Goal: Transaction & Acquisition: Purchase product/service

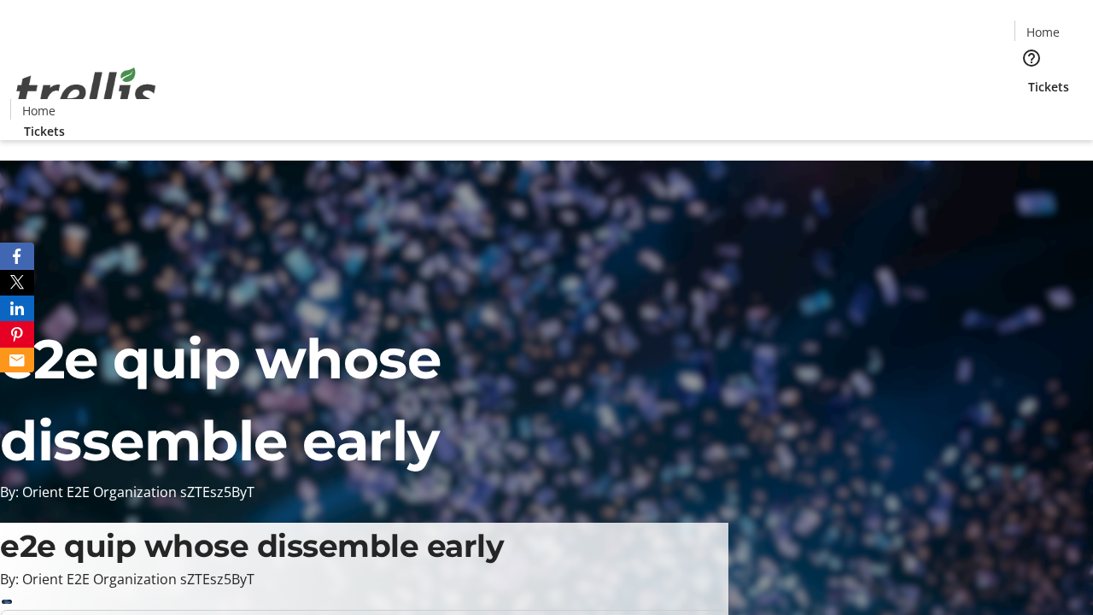
click at [1029, 78] on span "Tickets" at bounding box center [1049, 87] width 41 height 18
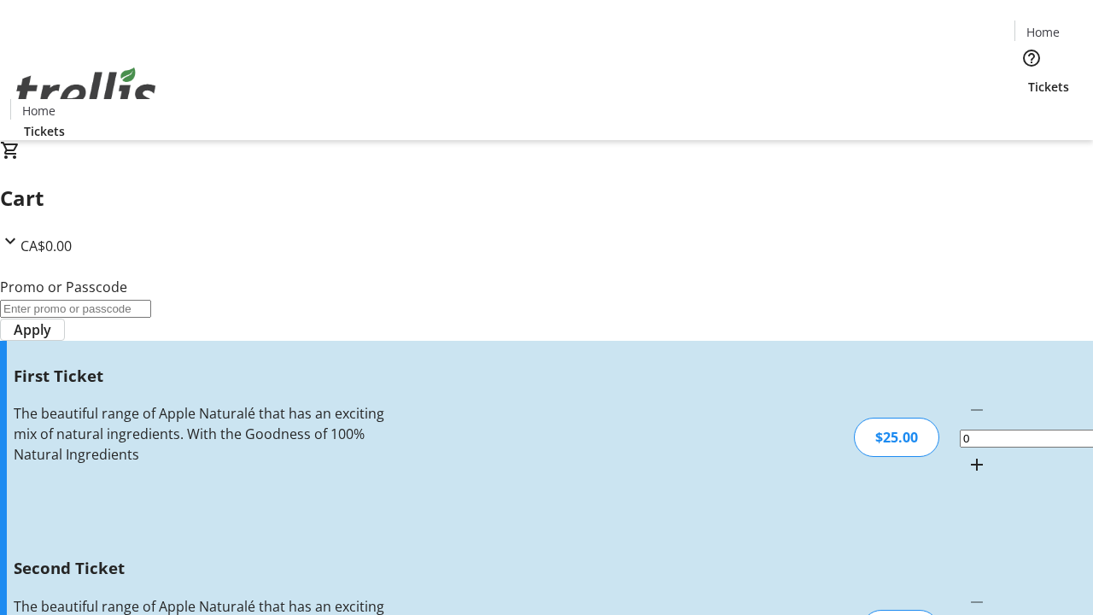
click at [967, 454] on mat-icon "Increment by one" at bounding box center [977, 464] width 21 height 21
type input "1"
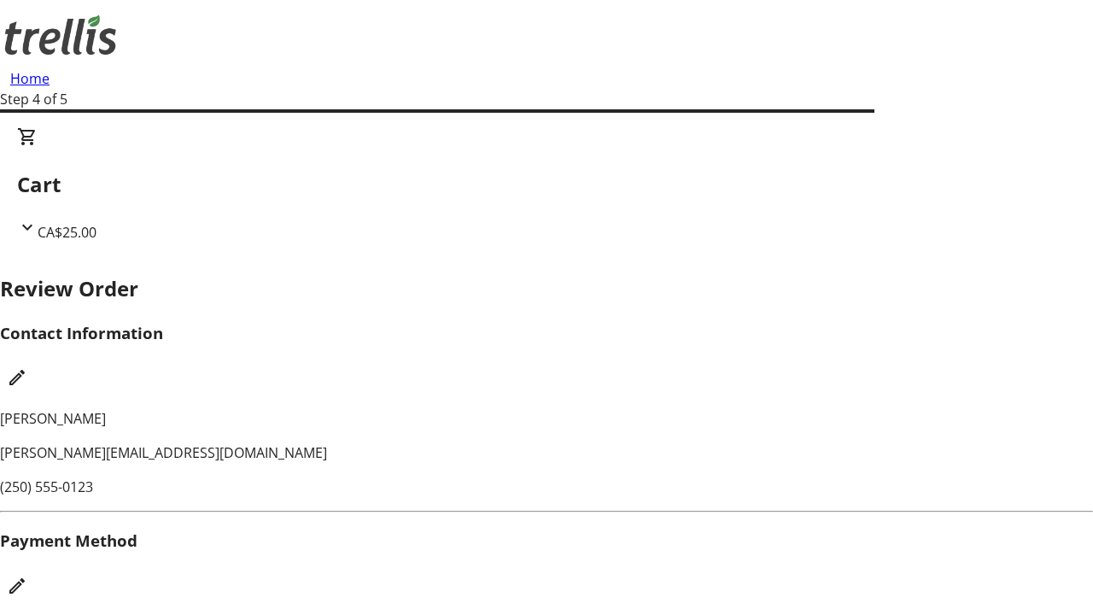
click at [27, 576] on mat-icon "Edit Payment Method" at bounding box center [17, 586] width 21 height 21
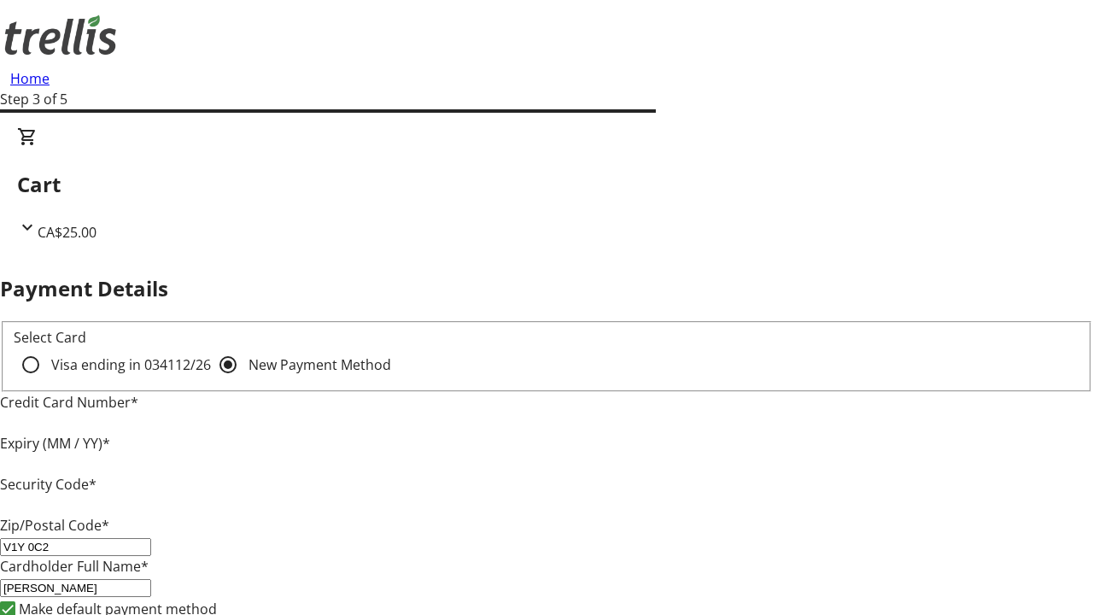
type input "V1Y 0C2"
